Goal: Task Accomplishment & Management: Use online tool/utility

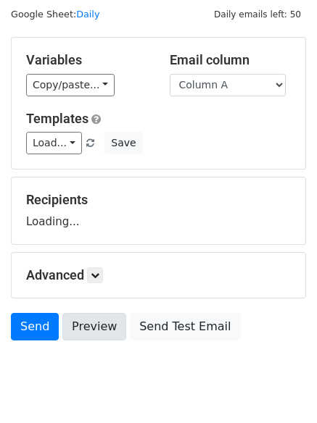
scroll to position [82, 0]
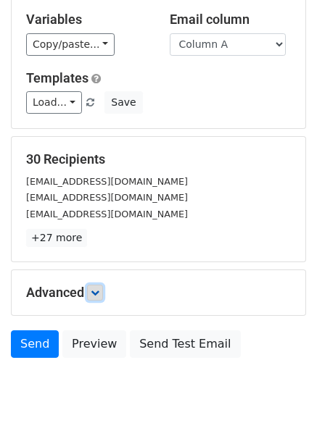
click at [98, 289] on icon at bounding box center [95, 293] width 9 height 9
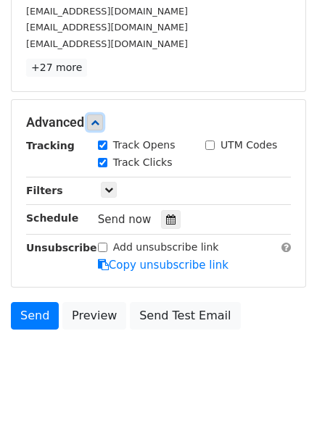
scroll to position [265, 0]
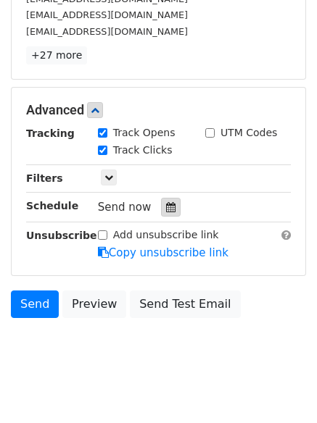
click at [162, 200] on div at bounding box center [171, 207] width 20 height 19
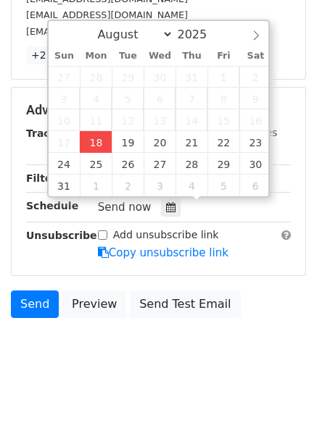
type input "2025-08-18 13:57"
type input "01"
type input "57"
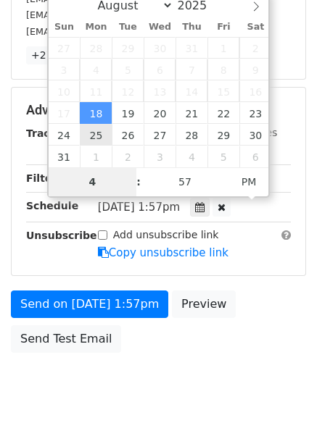
scroll to position [259, 0]
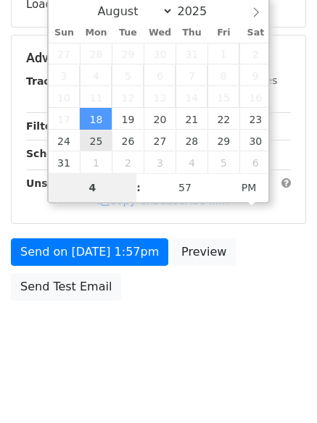
type input "4"
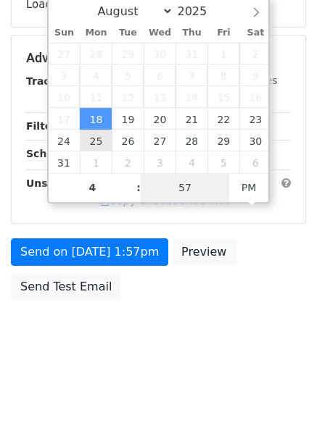
type input "2025-08-18 16:57"
type input "04"
type input "1"
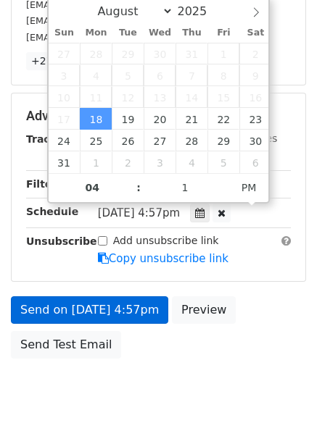
type input "2025-08-18 16:01"
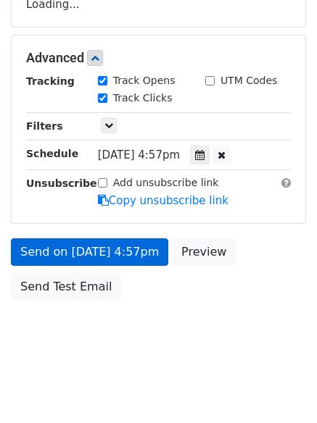
click at [82, 321] on body "New Campaign Daily emails left: 50 Google Sheet: Daily Variables Copy/paste... …" at bounding box center [158, 59] width 317 height 614
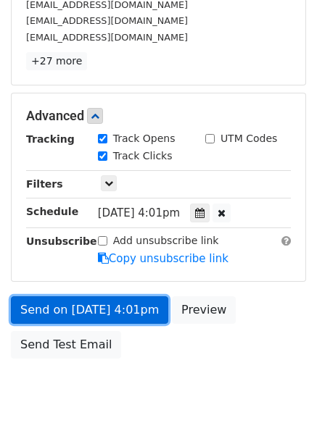
click at [91, 300] on link "Send on Aug 18 at 4:01pm" at bounding box center [89, 311] width 157 height 28
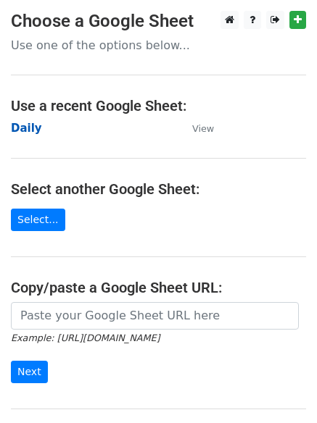
click at [36, 131] on strong "Daily" at bounding box center [26, 128] width 31 height 13
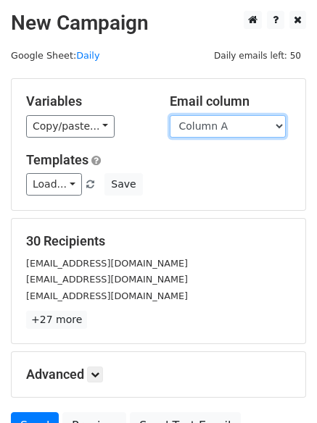
click at [220, 124] on select "Column A Column B Column C" at bounding box center [228, 126] width 116 height 22
select select "Column B"
click at [170, 115] on select "Column A Column B Column C" at bounding box center [228, 126] width 116 height 22
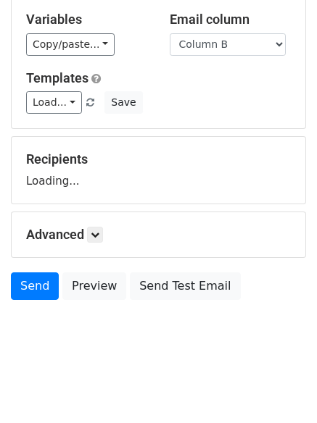
scroll to position [82, 0]
click at [84, 241] on h5 "Advanced" at bounding box center [158, 235] width 265 height 16
click at [109, 241] on h5 "Advanced" at bounding box center [158, 235] width 265 height 16
click at [103, 239] on link at bounding box center [95, 235] width 16 height 16
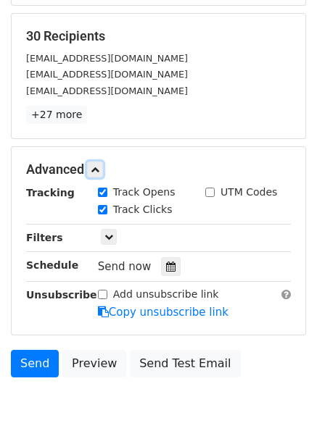
scroll to position [265, 0]
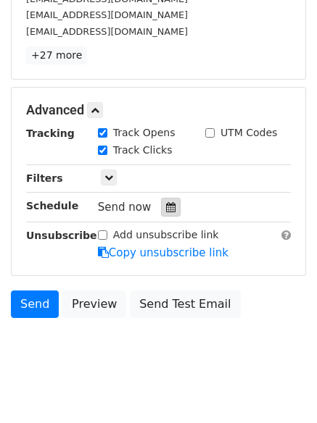
click at [162, 215] on div at bounding box center [171, 207] width 20 height 19
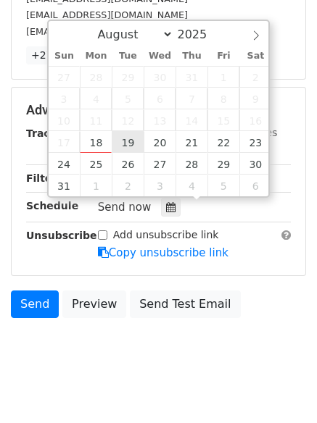
type input "2025-08-19 12:00"
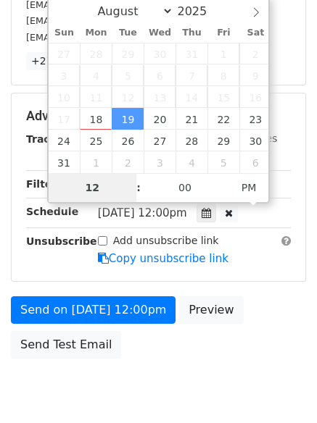
type input "5"
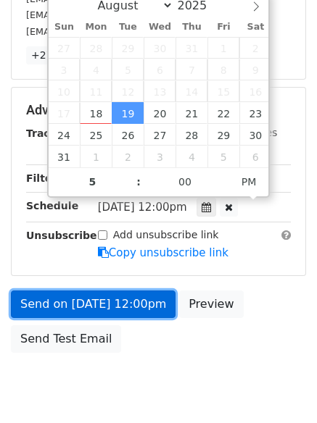
type input "2025-08-19 17:00"
click at [103, 294] on link "Send on Aug 19 at 12:00pm" at bounding box center [93, 305] width 165 height 28
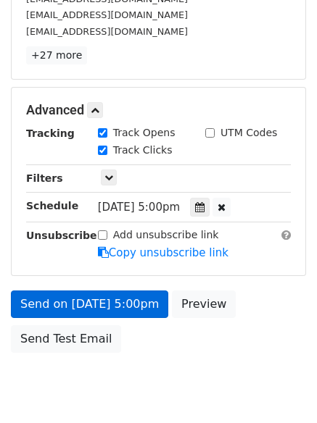
scroll to position [259, 0]
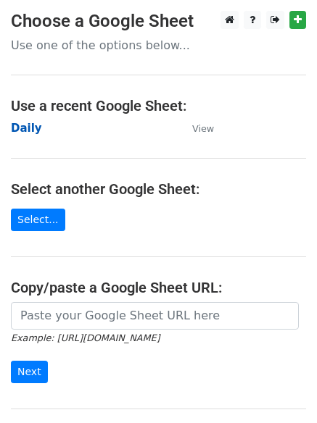
click at [36, 130] on strong "Daily" at bounding box center [26, 128] width 31 height 13
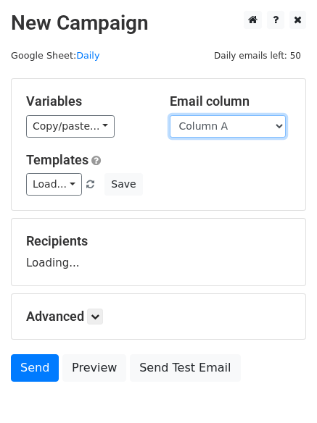
drag, startPoint x: 199, startPoint y: 122, endPoint x: 202, endPoint y: 137, distance: 15.5
click at [199, 123] on select "Column A Column B Column C" at bounding box center [228, 126] width 116 height 22
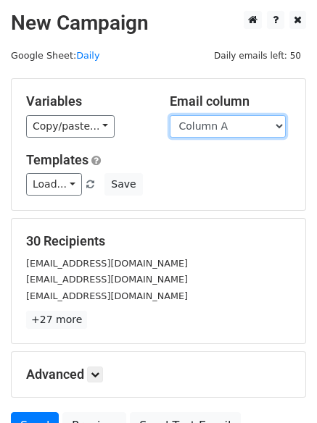
click at [204, 134] on select "Column A Column B Column C" at bounding box center [228, 126] width 116 height 22
select select "Column C"
click at [170, 115] on select "Column A Column B Column C" at bounding box center [228, 126] width 116 height 22
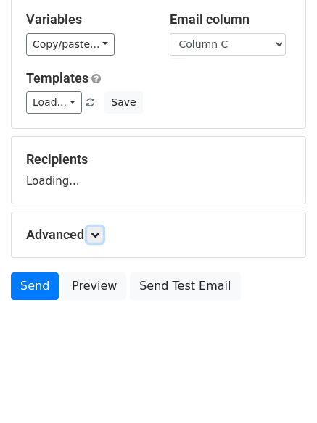
scroll to position [82, 0]
click at [87, 236] on h5 "Advanced" at bounding box center [158, 235] width 265 height 16
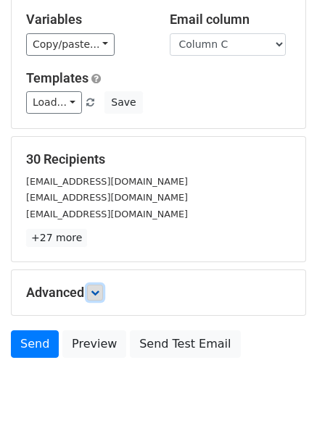
click at [99, 291] on icon at bounding box center [95, 293] width 9 height 9
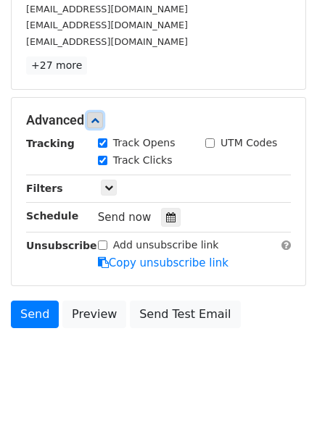
scroll to position [260, 0]
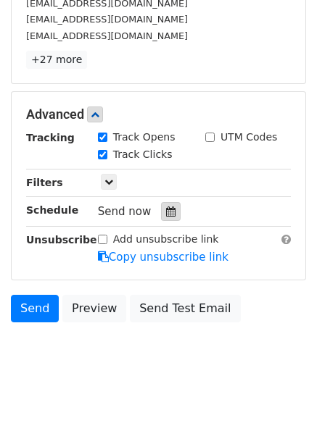
click at [167, 215] on icon at bounding box center [170, 212] width 9 height 10
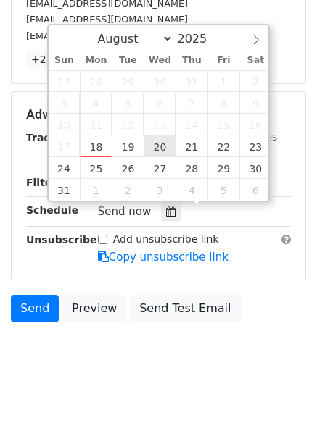
type input "2025-08-20 12:00"
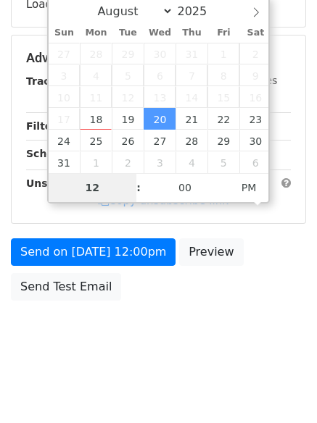
type input "6"
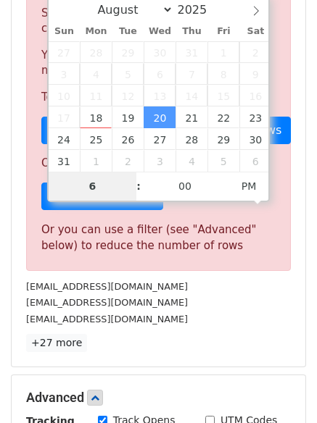
scroll to position [600, 0]
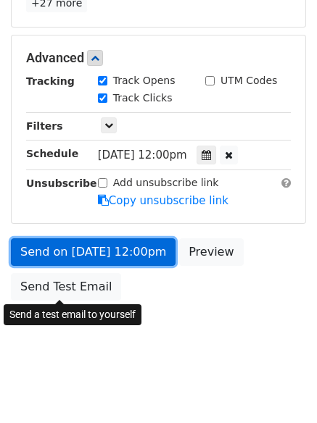
type input "2025-08-20 18:00"
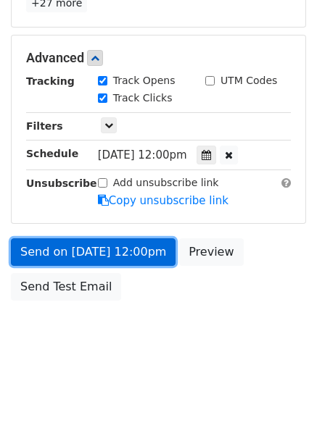
click at [99, 239] on link "Send on Aug 20 at 12:00pm" at bounding box center [93, 253] width 165 height 28
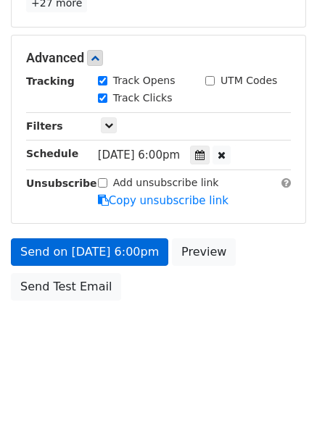
scroll to position [259, 0]
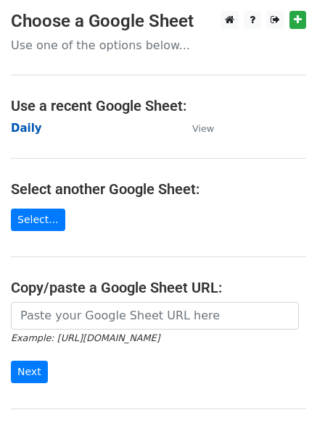
click at [23, 129] on strong "Daily" at bounding box center [26, 128] width 31 height 13
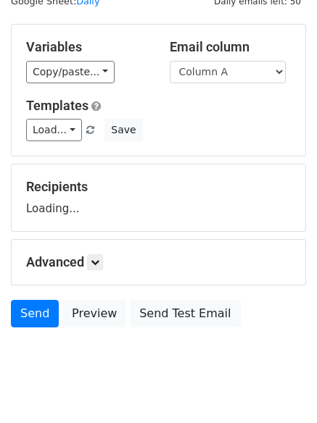
scroll to position [82, 0]
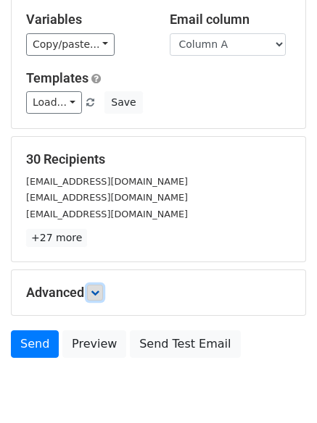
click at [100, 285] on link at bounding box center [95, 293] width 16 height 16
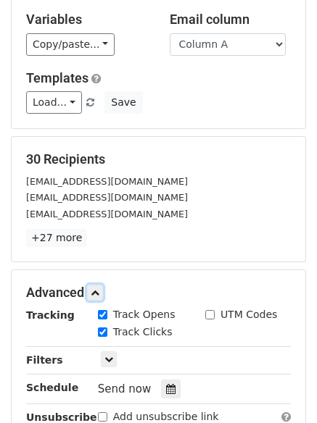
scroll to position [270, 0]
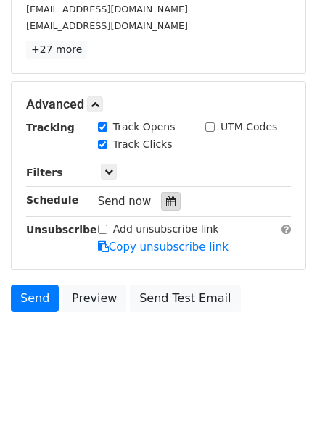
click at [166, 201] on icon at bounding box center [170, 201] width 9 height 10
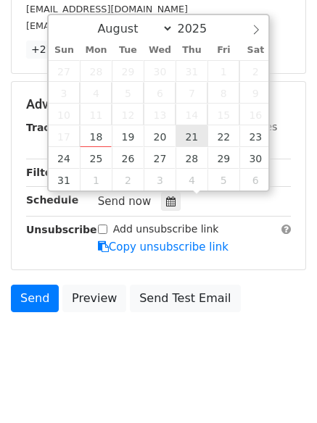
type input "[DATE] 12:00"
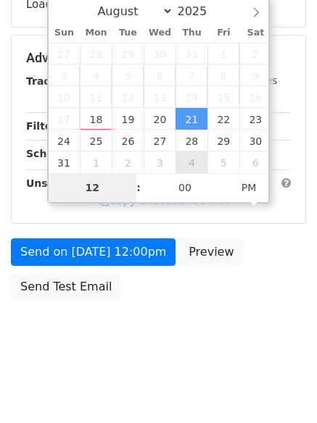
type input "7"
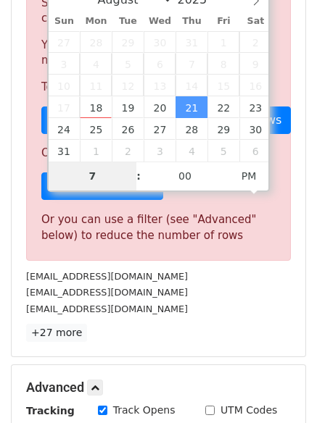
scroll to position [600, 0]
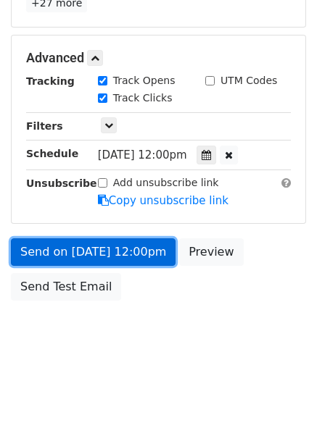
type input "2025-08-21 19:00"
click at [78, 254] on link "Send on Aug 21 at 12:00pm" at bounding box center [93, 253] width 165 height 28
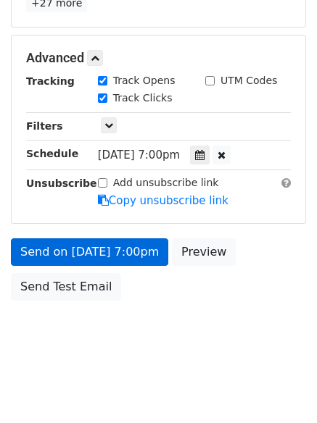
scroll to position [259, 0]
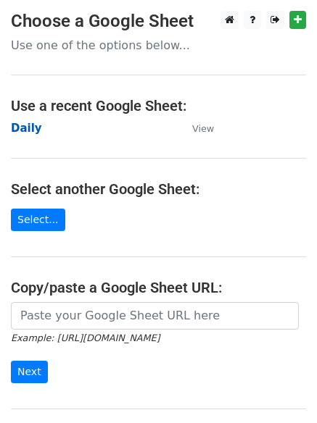
click at [29, 126] on strong "Daily" at bounding box center [26, 128] width 31 height 13
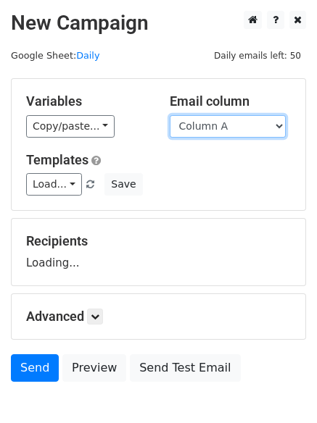
click at [198, 129] on select "Column A Column B Column C" at bounding box center [228, 126] width 116 height 22
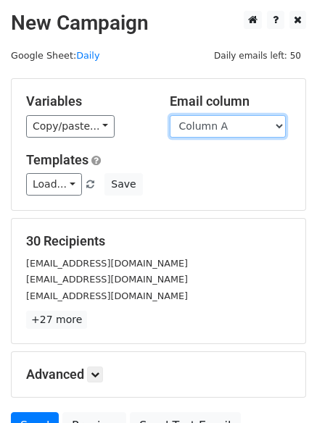
drag, startPoint x: 217, startPoint y: 125, endPoint x: 220, endPoint y: 137, distance: 12.2
click at [217, 125] on select "Column A Column B Column C" at bounding box center [228, 126] width 116 height 22
select select "Column B"
click at [170, 115] on select "Column A Column B Column C" at bounding box center [228, 126] width 116 height 22
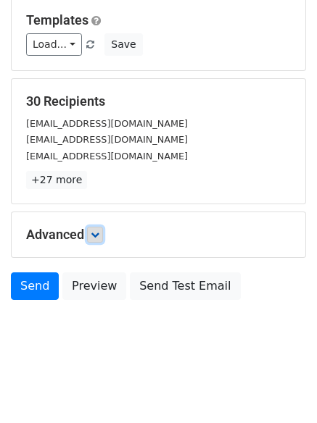
click at [96, 236] on icon at bounding box center [95, 235] width 9 height 9
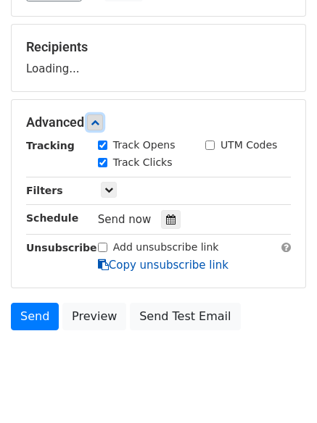
scroll to position [201, 0]
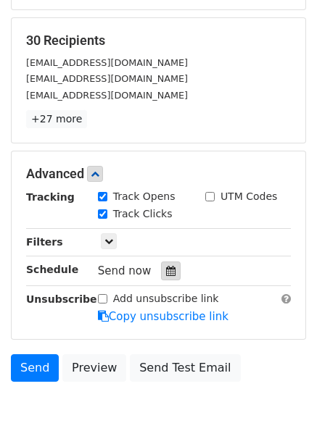
click at [166, 275] on icon at bounding box center [170, 271] width 9 height 10
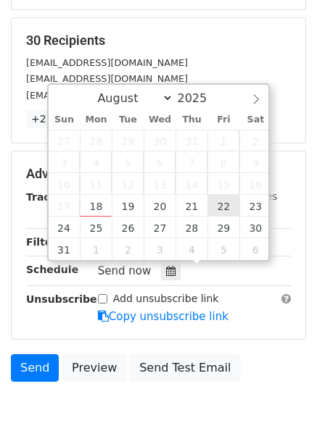
type input "2025-08-22 12:00"
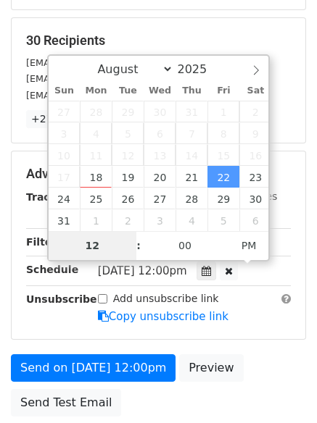
type input "8"
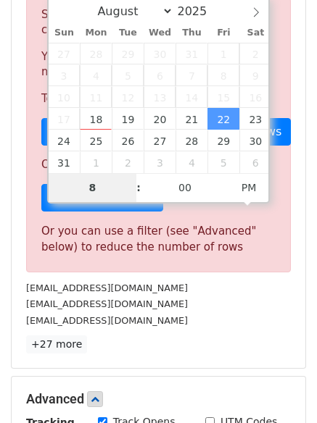
scroll to position [600, 0]
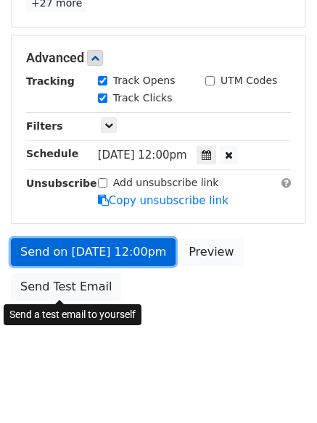
type input "2025-08-22 20:00"
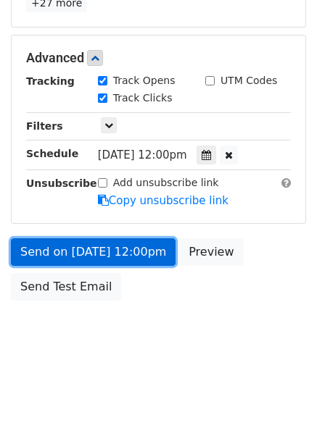
click at [101, 260] on link "Send on Aug 22 at 12:00pm" at bounding box center [93, 253] width 165 height 28
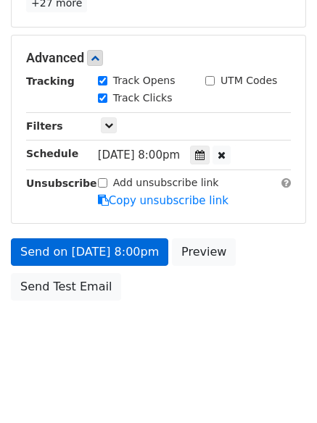
scroll to position [259, 0]
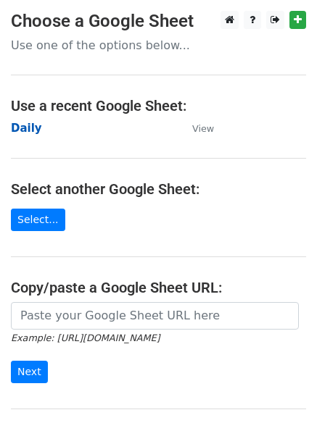
click at [26, 122] on strong "Daily" at bounding box center [26, 128] width 31 height 13
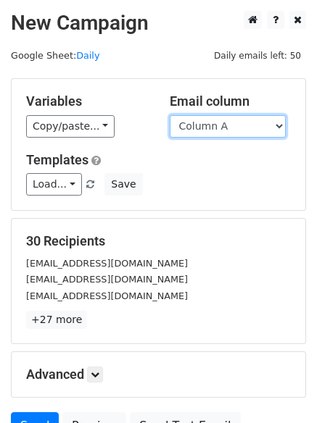
click at [212, 133] on select "Column A Column B Column C" at bounding box center [228, 126] width 116 height 22
select select "Column C"
click at [170, 115] on select "Column A Column B Column C" at bounding box center [228, 126] width 116 height 22
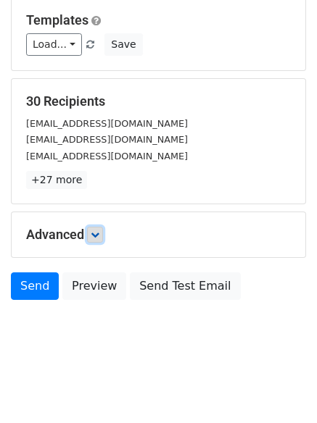
click at [96, 239] on link at bounding box center [95, 235] width 16 height 16
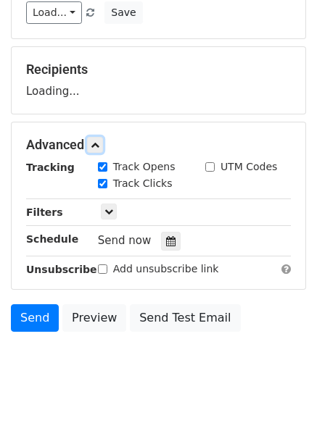
scroll to position [207, 0]
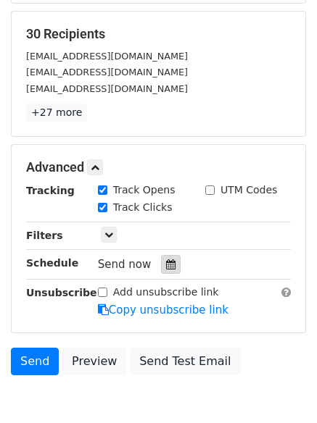
click at [166, 268] on icon at bounding box center [170, 265] width 9 height 10
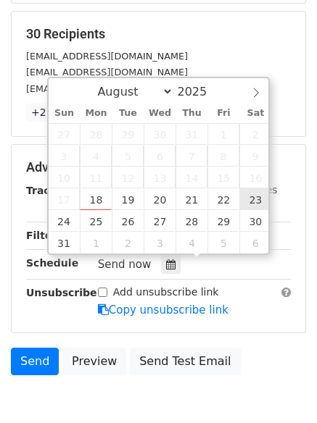
type input "[DATE] 12:00"
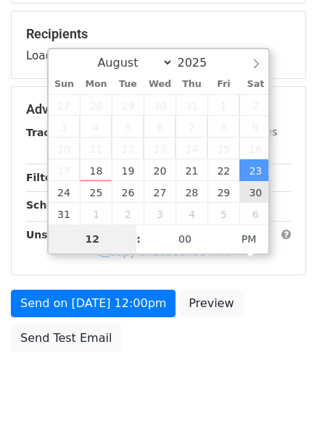
type input "9"
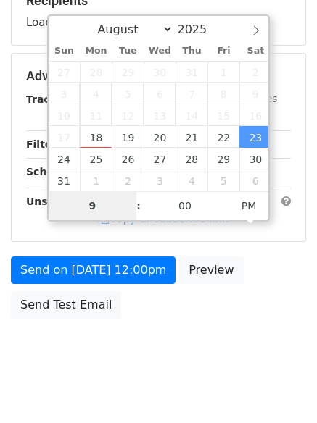
scroll to position [259, 0]
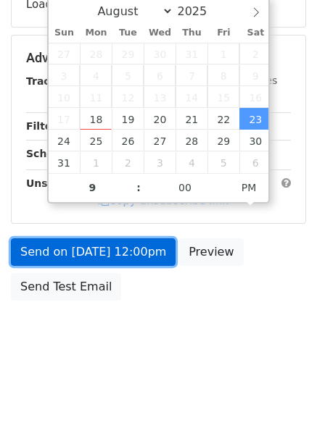
type input "[DATE] 21:00"
click at [95, 257] on link "Send on [DATE] 12:00pm" at bounding box center [93, 253] width 165 height 28
